Goal: Task Accomplishment & Management: Manage account settings

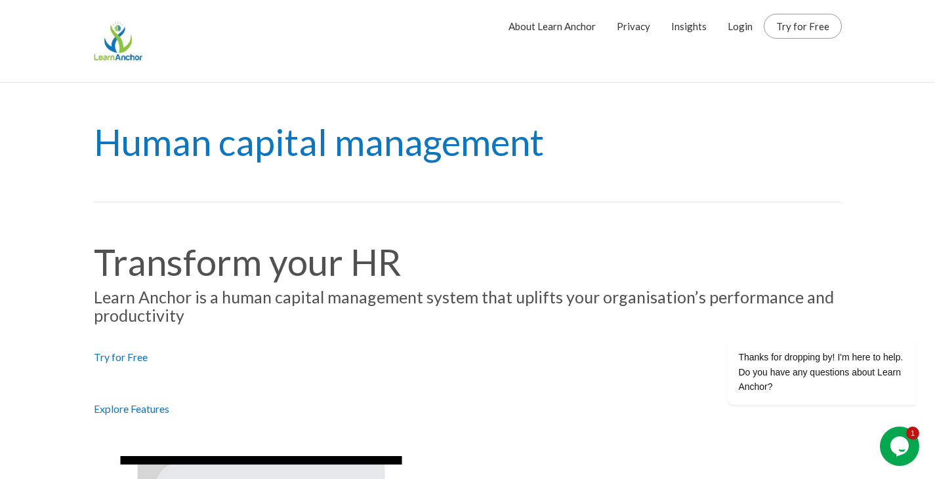
drag, startPoint x: 738, startPoint y: 29, endPoint x: 296, endPoint y: 254, distance: 496.0
click at [738, 29] on link "Login" at bounding box center [739, 26] width 25 height 33
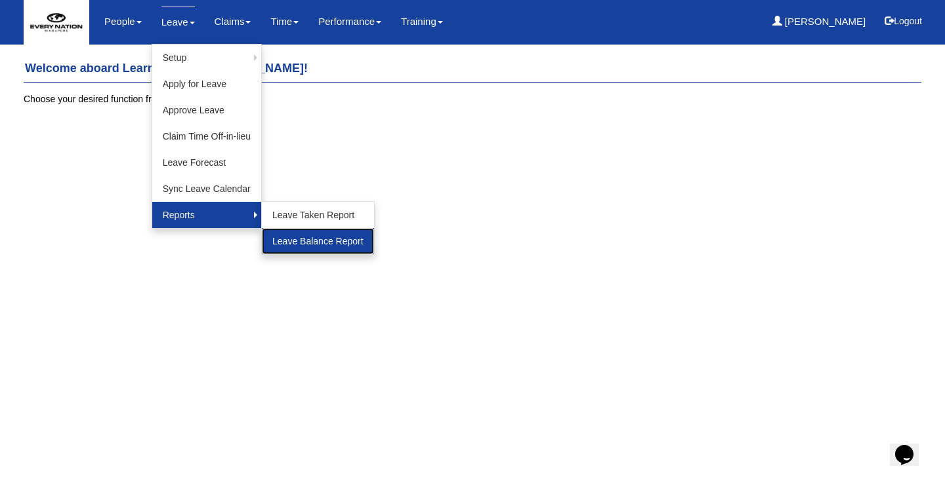
click at [310, 245] on link "Leave Balance Report" at bounding box center [318, 241] width 112 height 26
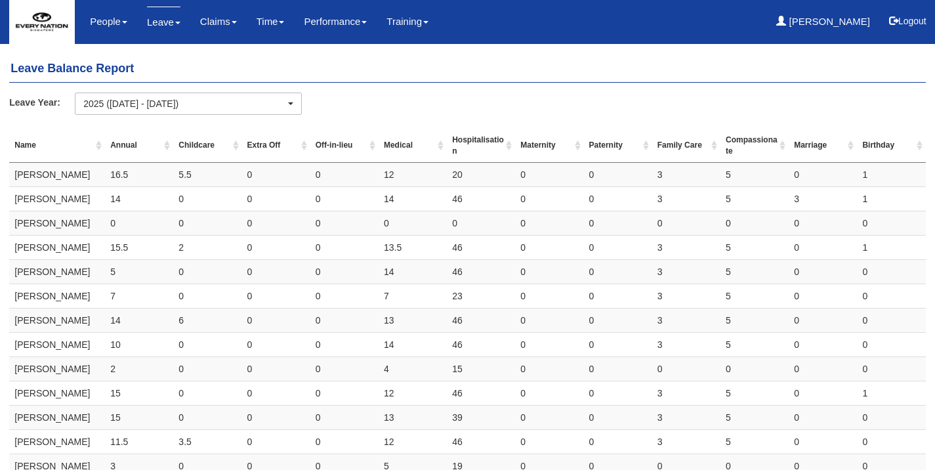
select select "50"
drag, startPoint x: 9, startPoint y: 144, endPoint x: 255, endPoint y: 137, distance: 246.1
drag, startPoint x: 26, startPoint y: 127, endPoint x: 606, endPoint y: 358, distance: 624.7
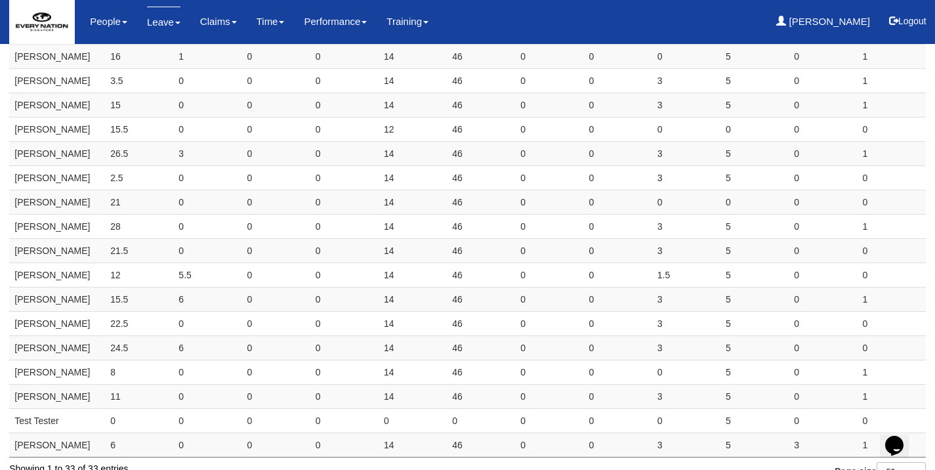
scroll to position [519, 0]
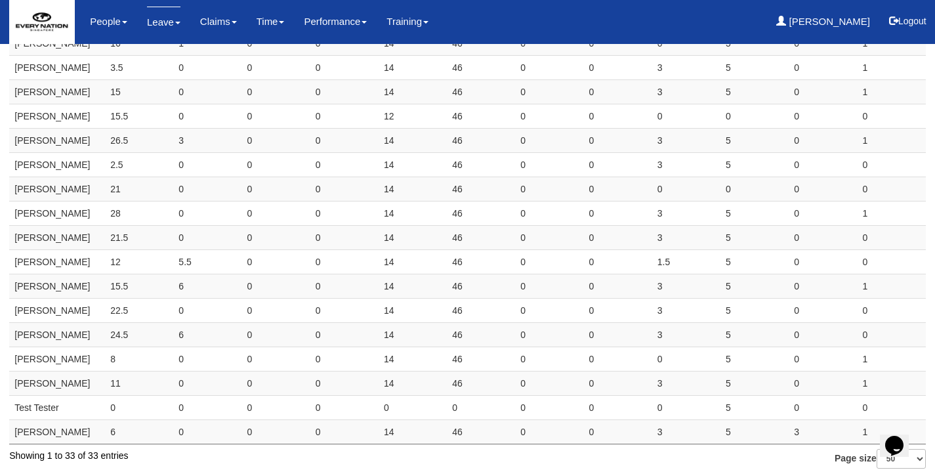
click at [872, 420] on td "1" at bounding box center [891, 432] width 68 height 24
copy table "Name Annual Childcare Extra Off Off-in-lieu Medical Hospitalisation Maternity P…"
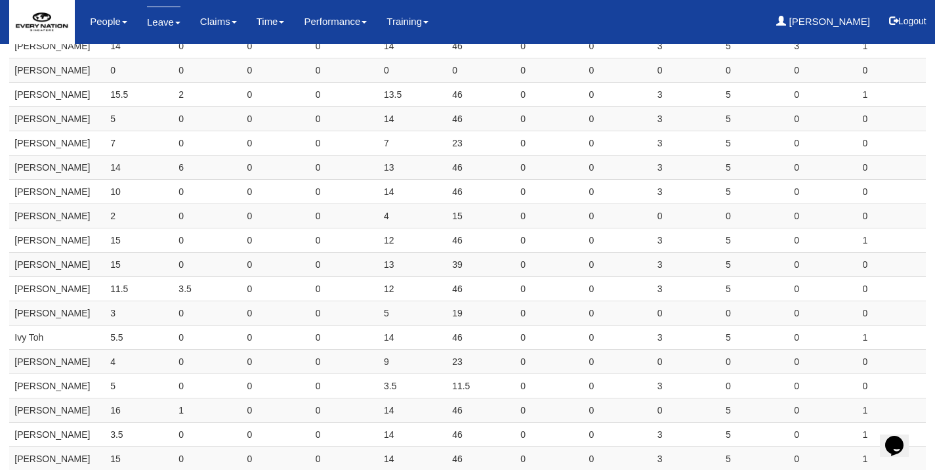
scroll to position [0, 0]
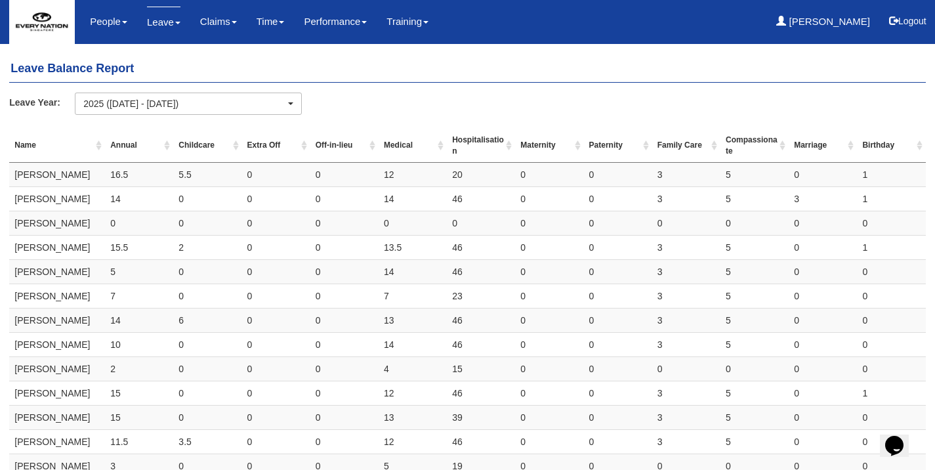
click at [22, 117] on div "Leave Year: 2025 (1/1/2025 - 31/12/2025) 2024 (1/1/2024 - 31/12/2024) 2023 (1/1…" at bounding box center [467, 108] width 936 height 32
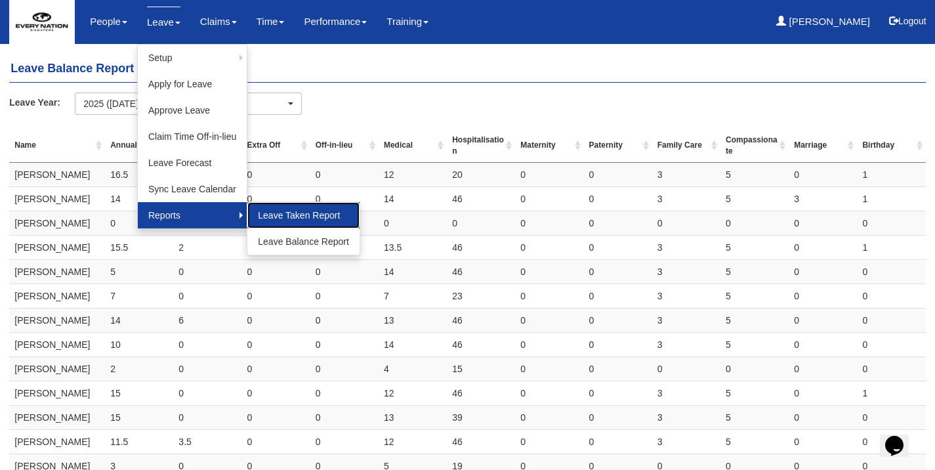
click at [275, 221] on link "Leave Taken Report" at bounding box center [303, 215] width 112 height 26
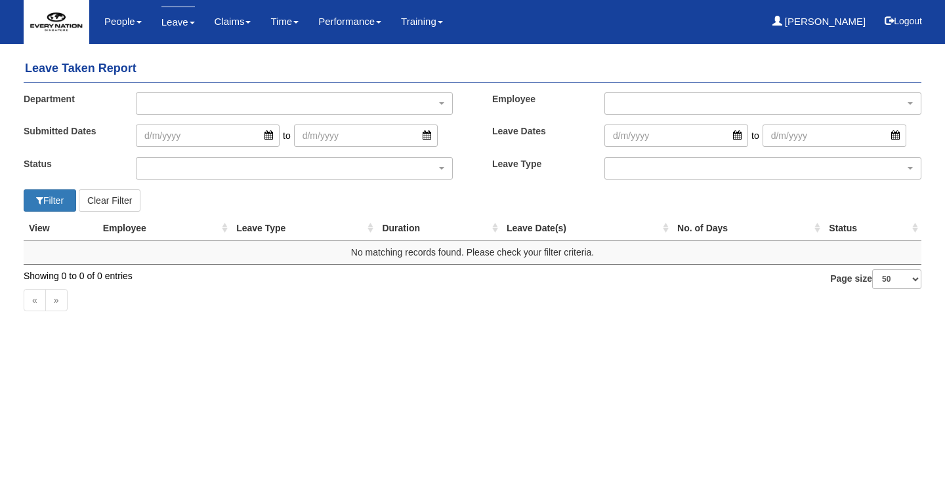
select select "50"
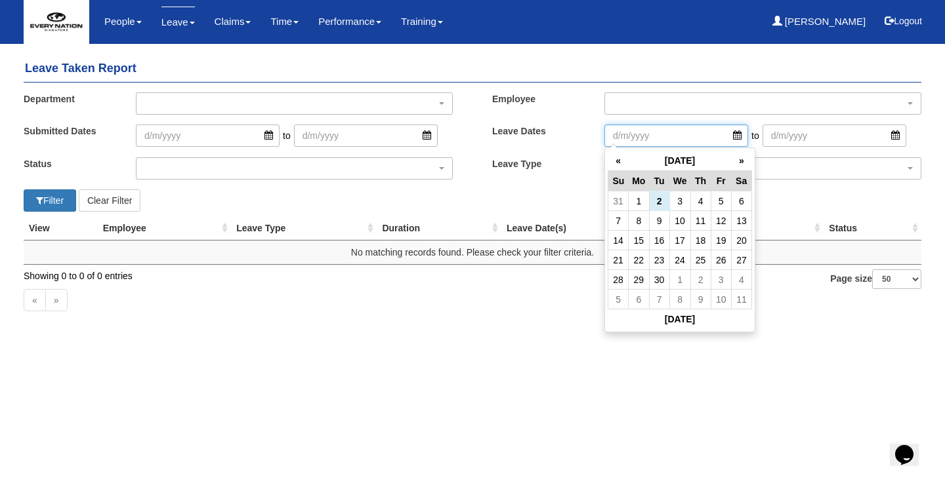
click at [649, 139] on input "search" at bounding box center [676, 136] width 144 height 22
click at [659, 159] on th "[DATE]" at bounding box center [679, 161] width 103 height 20
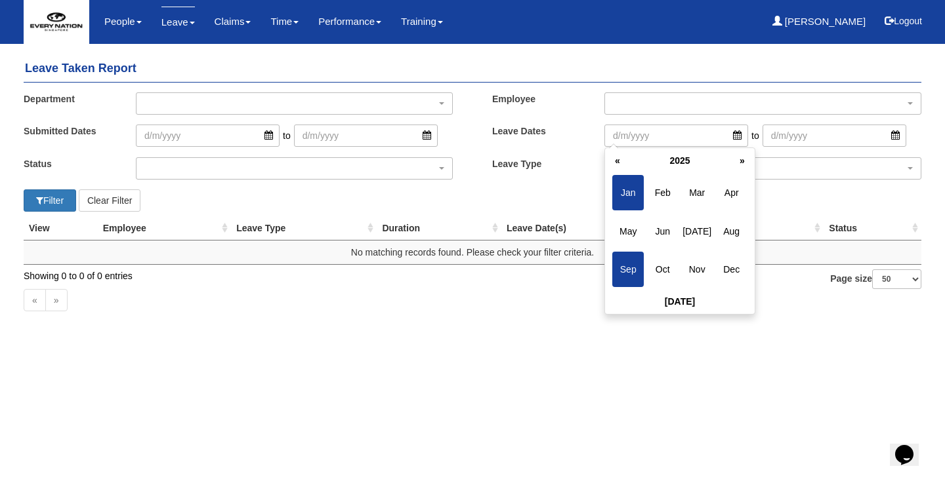
click at [624, 195] on span "Jan" at bounding box center [627, 192] width 31 height 35
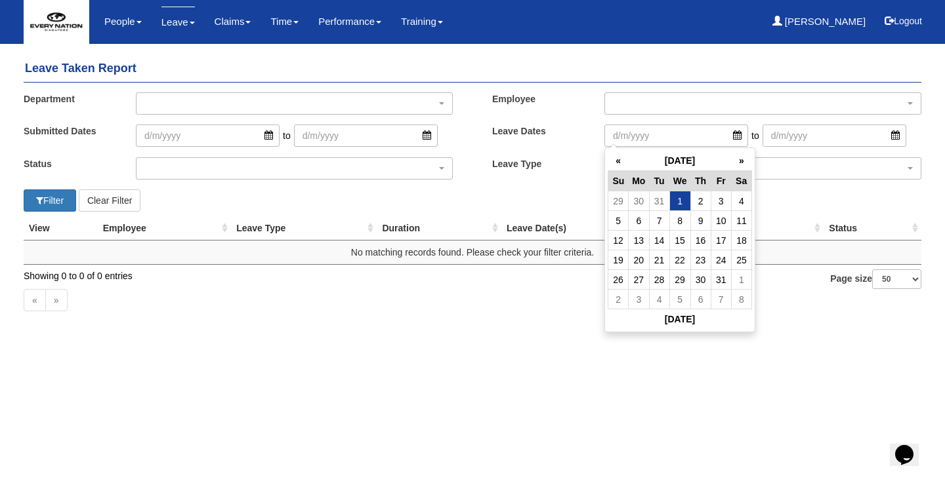
click at [676, 203] on td "1" at bounding box center [679, 202] width 21 height 20
type input "[DATE]"
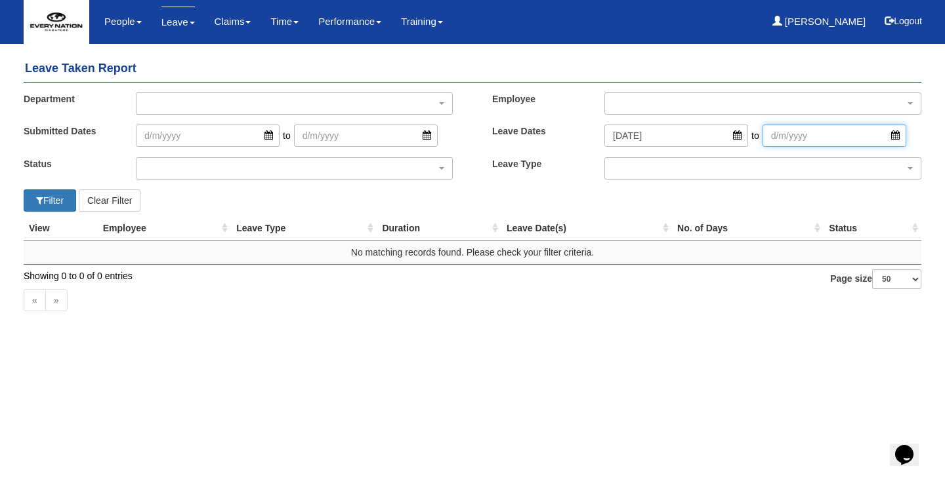
click at [797, 134] on input "search" at bounding box center [834, 136] width 144 height 22
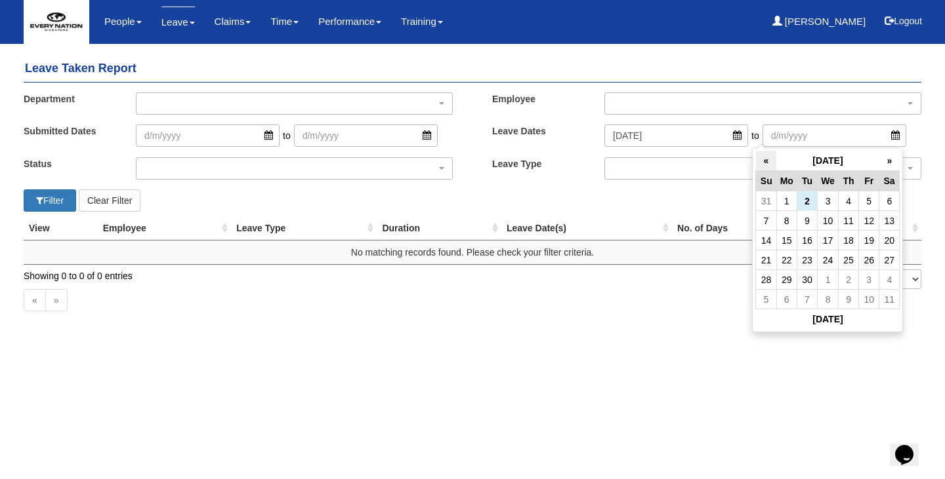
click at [770, 163] on th "«" at bounding box center [766, 161] width 20 height 20
click at [889, 165] on th "»" at bounding box center [889, 161] width 20 height 20
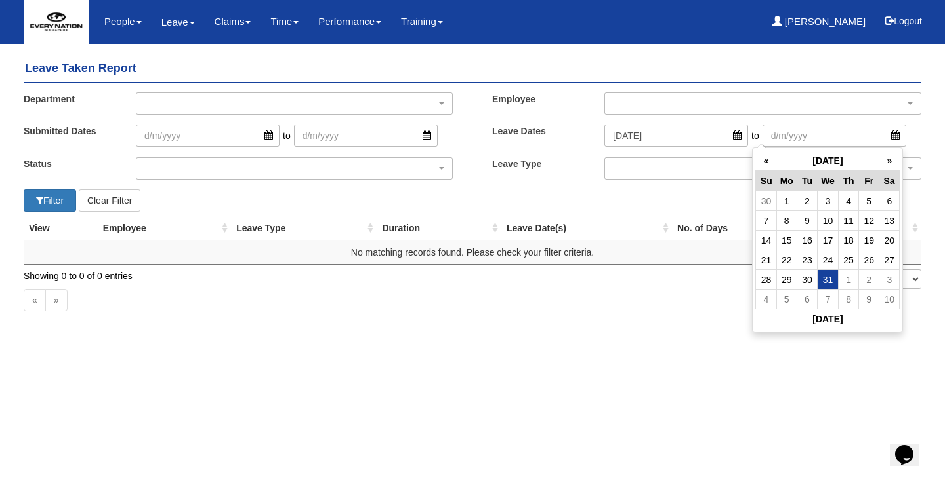
click at [825, 279] on td "31" at bounding box center [827, 280] width 21 height 20
type input "[DATE]"
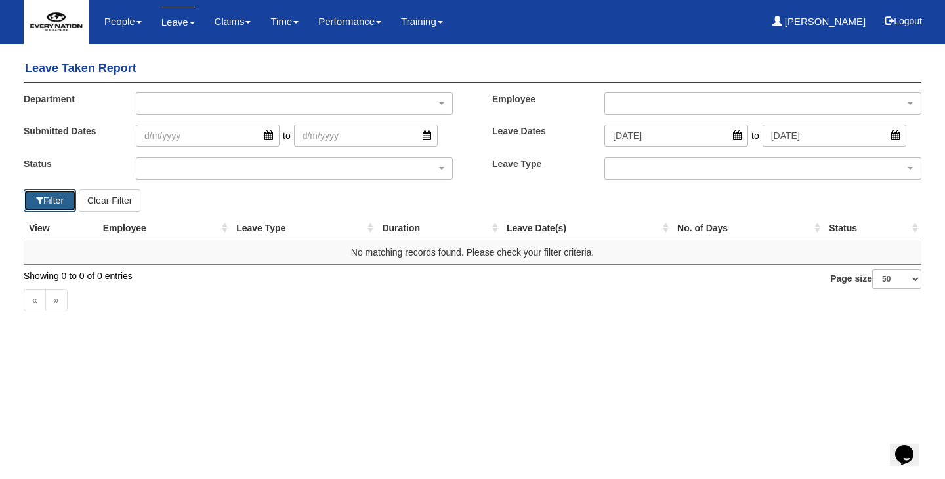
click at [50, 199] on button "Filter" at bounding box center [50, 201] width 52 height 22
select select "50"
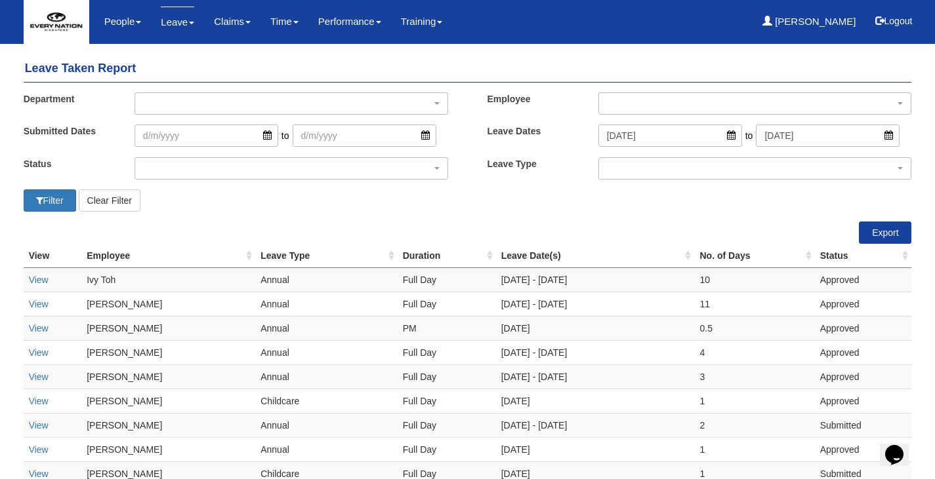
click at [112, 254] on th "Employee" at bounding box center [168, 256] width 174 height 24
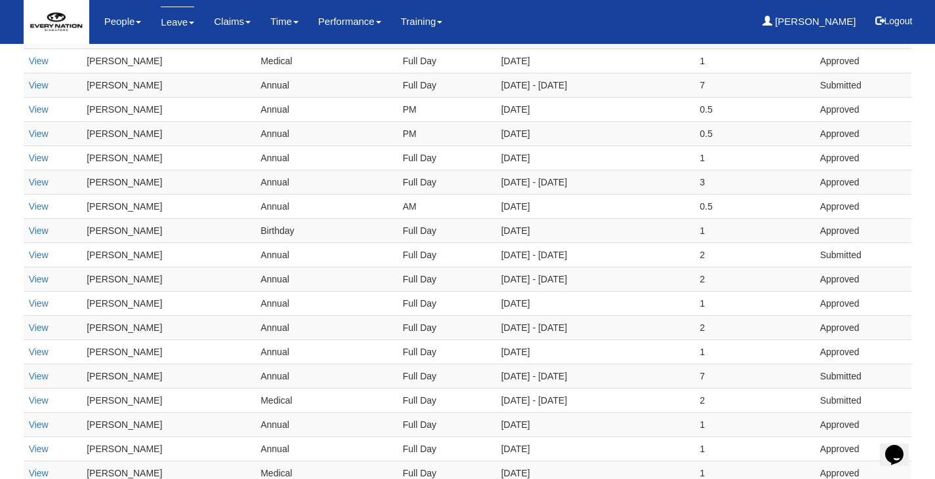
scroll to position [1078, 0]
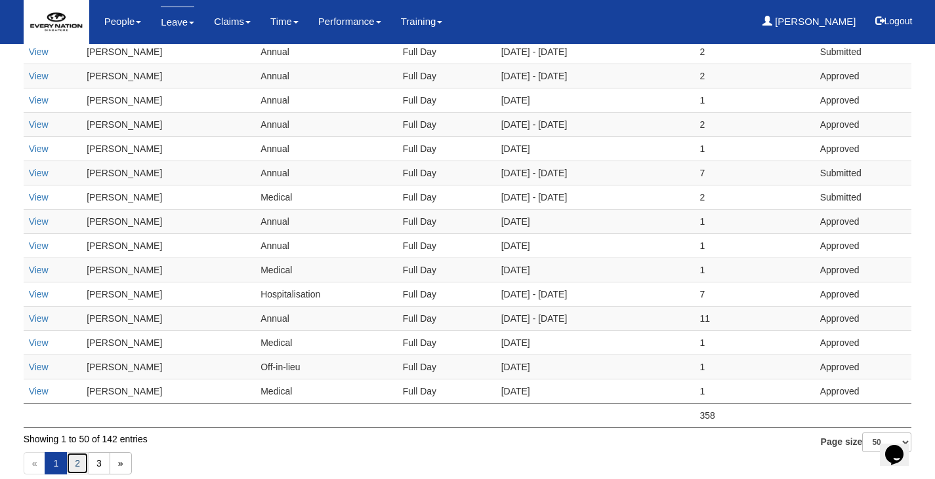
click at [73, 453] on link "2" at bounding box center [77, 464] width 22 height 22
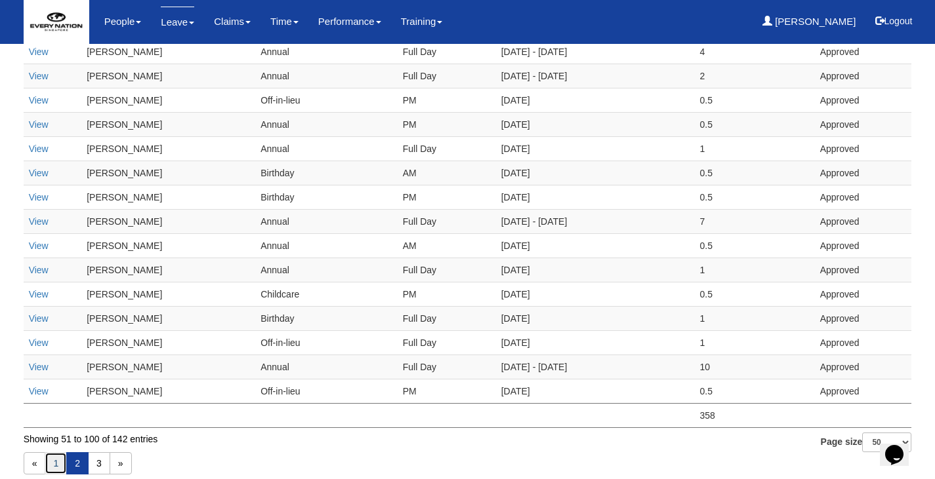
click at [54, 453] on link "1" at bounding box center [56, 464] width 22 height 22
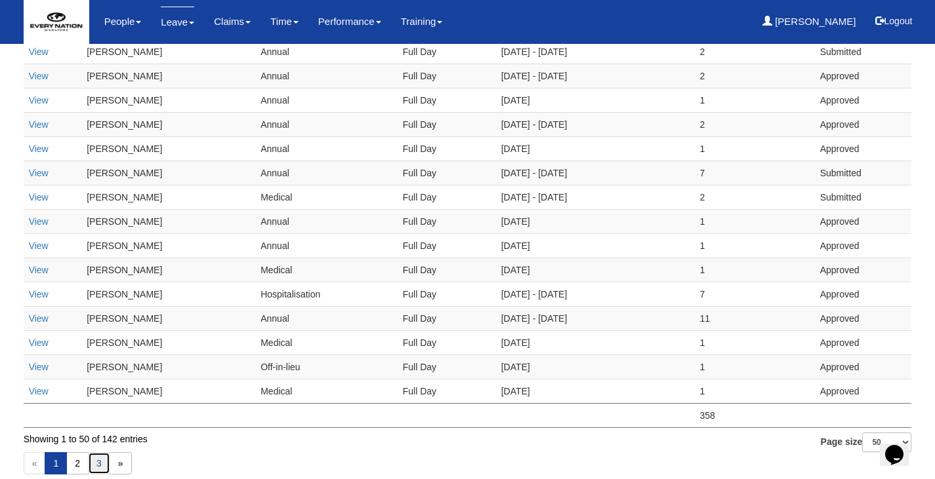
click at [92, 453] on link "3" at bounding box center [99, 464] width 22 height 22
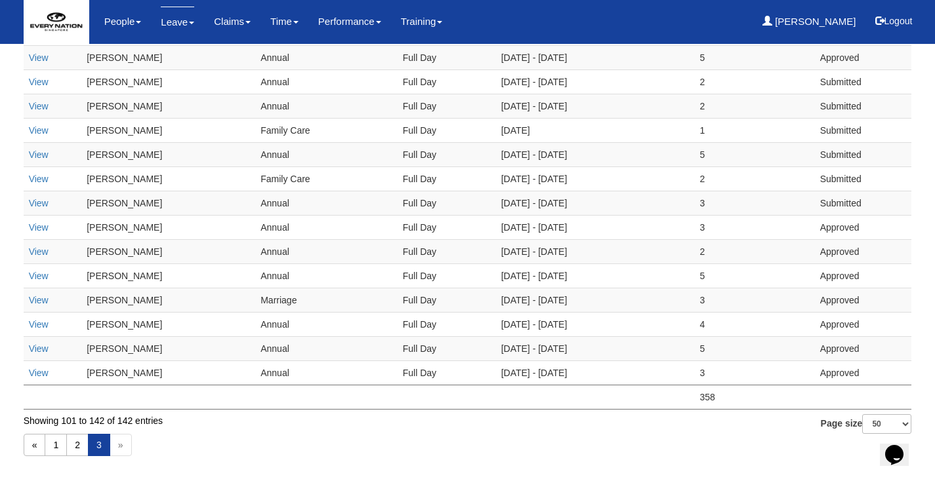
scroll to position [886, 0]
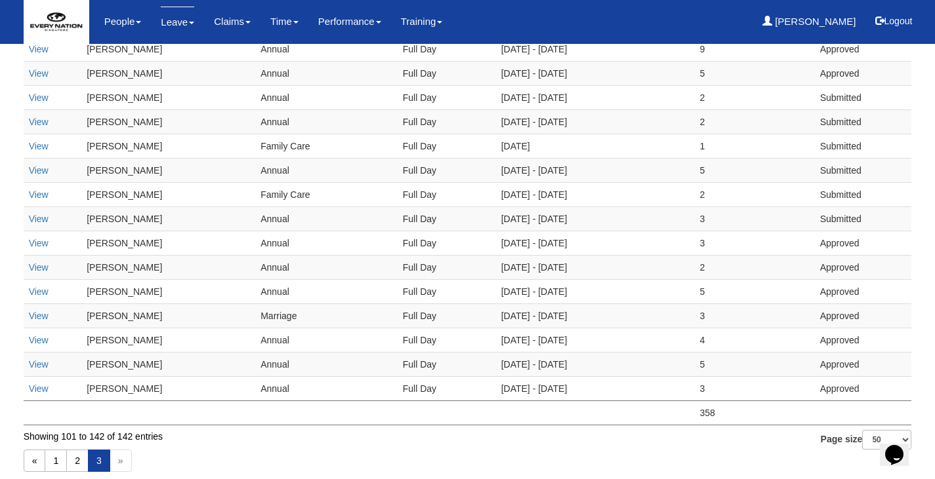
drag, startPoint x: 707, startPoint y: 304, endPoint x: 696, endPoint y: 205, distance: 100.3
click at [704, 279] on td "5" at bounding box center [754, 291] width 120 height 24
click at [702, 231] on td "3" at bounding box center [754, 243] width 120 height 24
click at [703, 255] on td "2" at bounding box center [754, 267] width 120 height 24
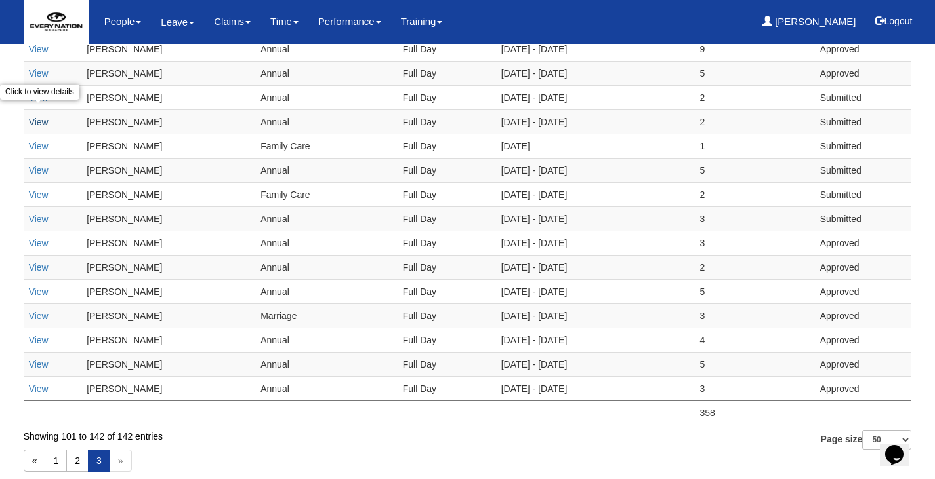
click at [39, 117] on link "View" at bounding box center [39, 122] width 20 height 10
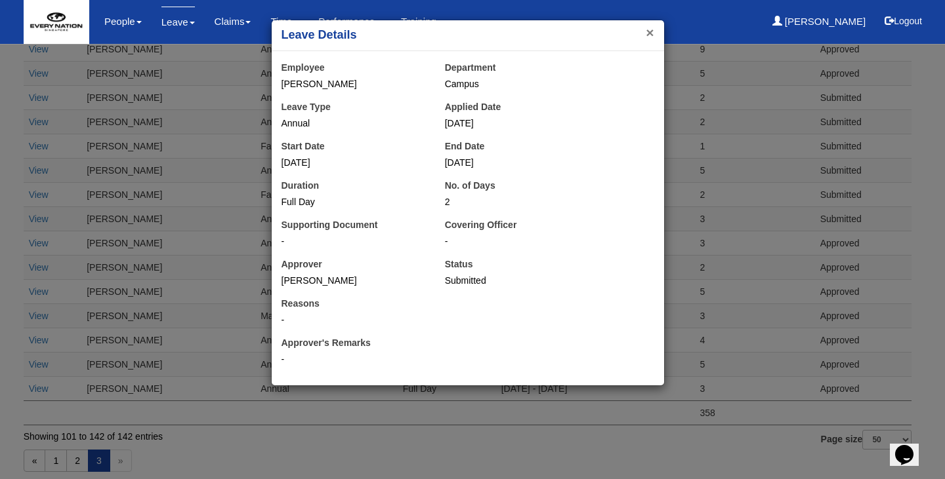
click at [651, 34] on button "×" at bounding box center [649, 33] width 8 height 14
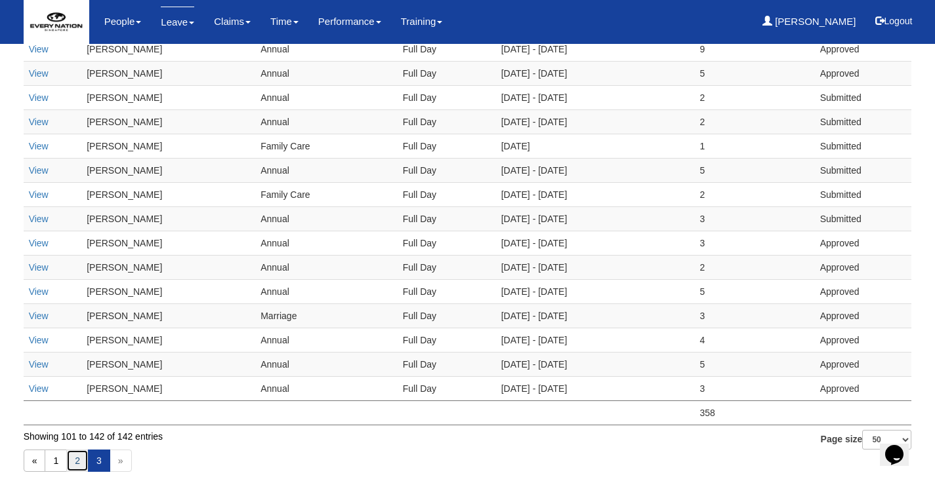
click at [74, 450] on link "2" at bounding box center [77, 461] width 22 height 22
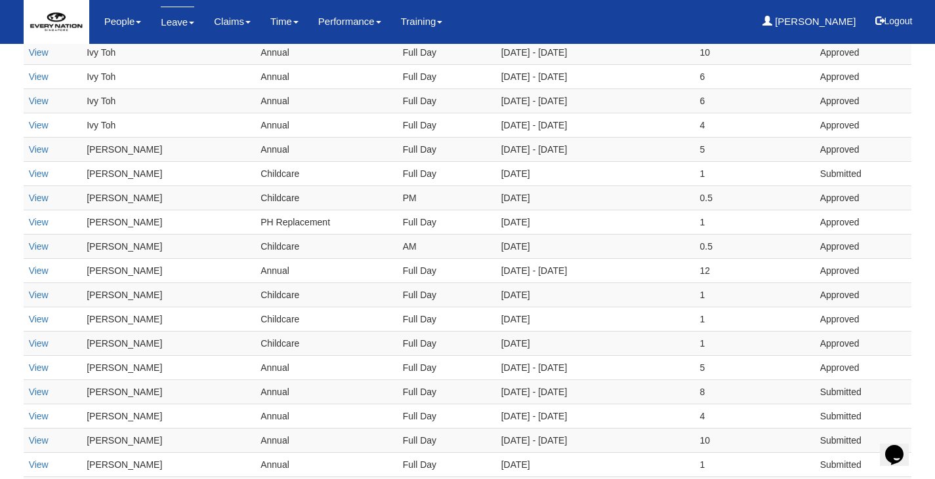
scroll to position [203, 0]
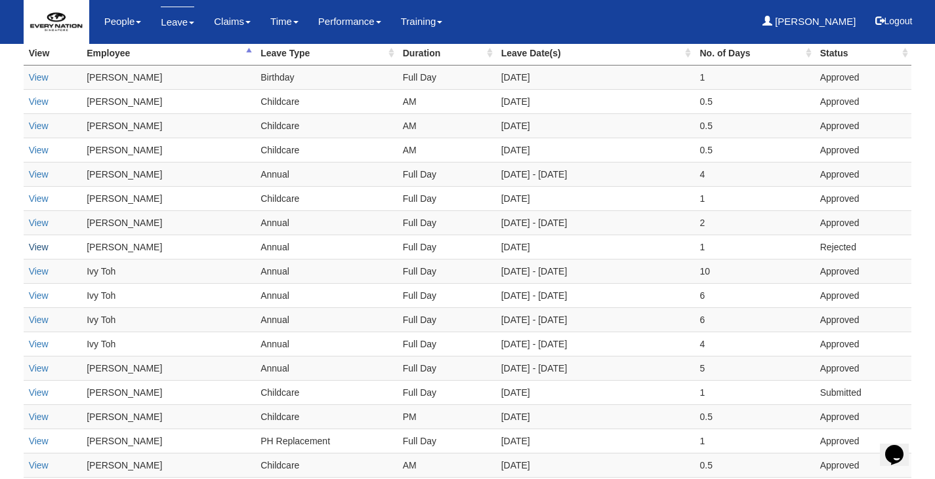
click at [39, 246] on link "View" at bounding box center [39, 247] width 20 height 10
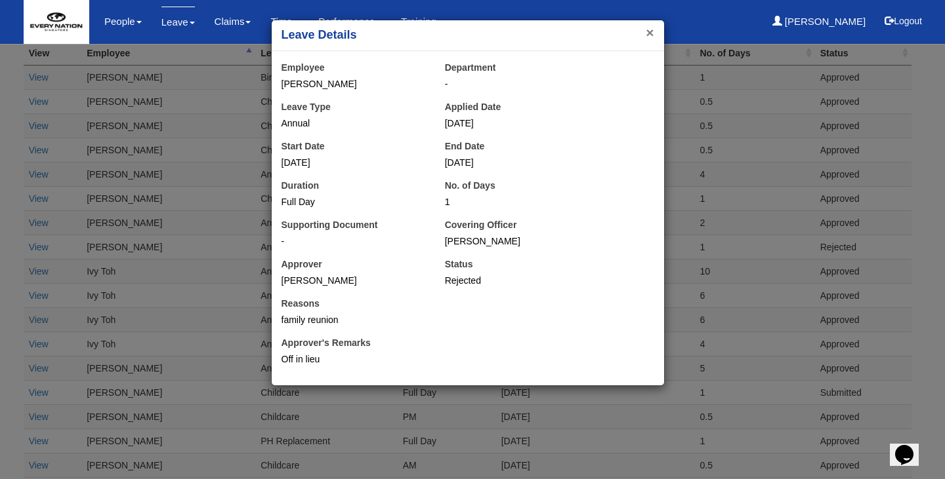
click at [648, 28] on button "×" at bounding box center [649, 33] width 8 height 14
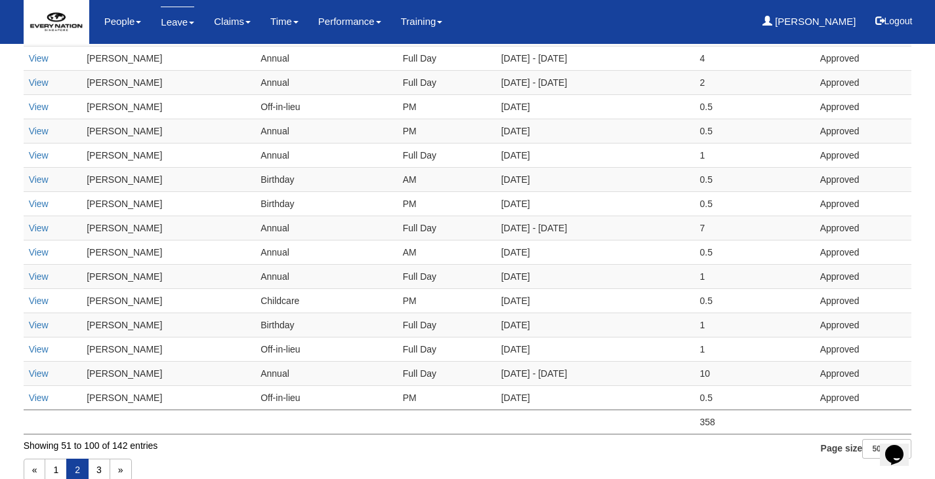
scroll to position [1078, 0]
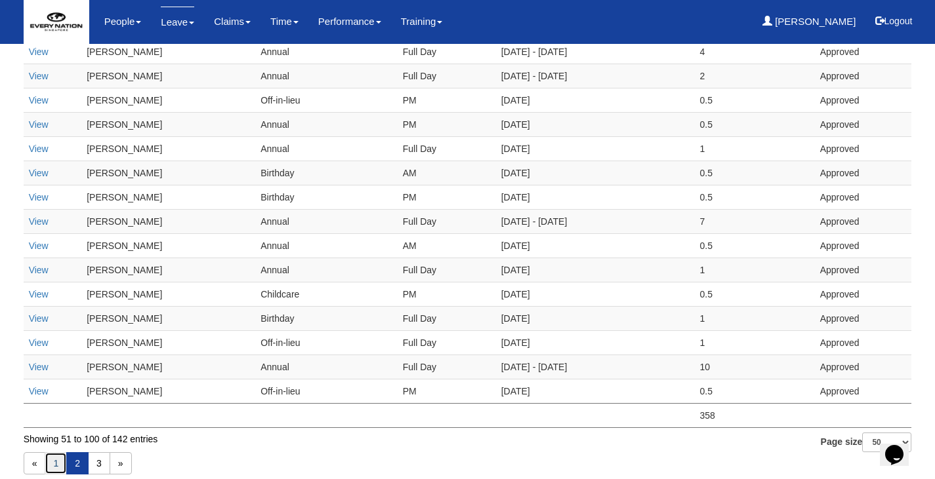
click at [54, 453] on link "1" at bounding box center [56, 464] width 22 height 22
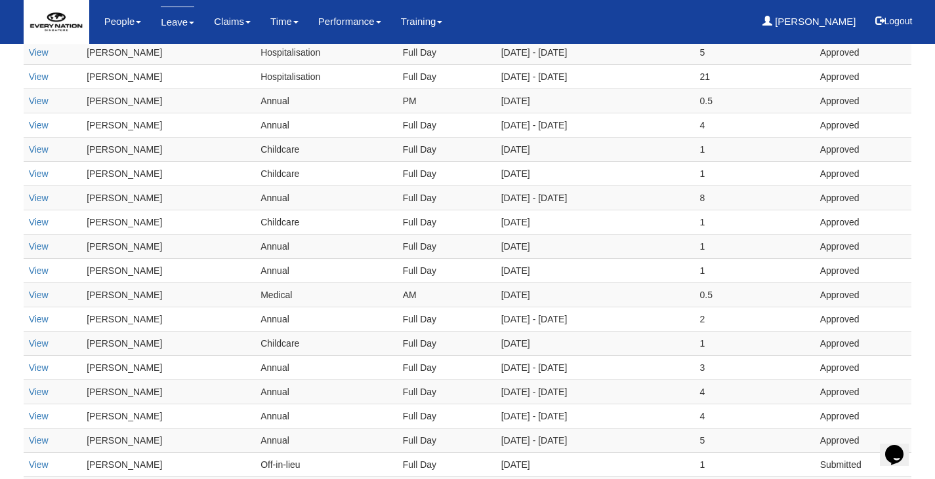
scroll to position [203, 0]
